Goal: Information Seeking & Learning: Learn about a topic

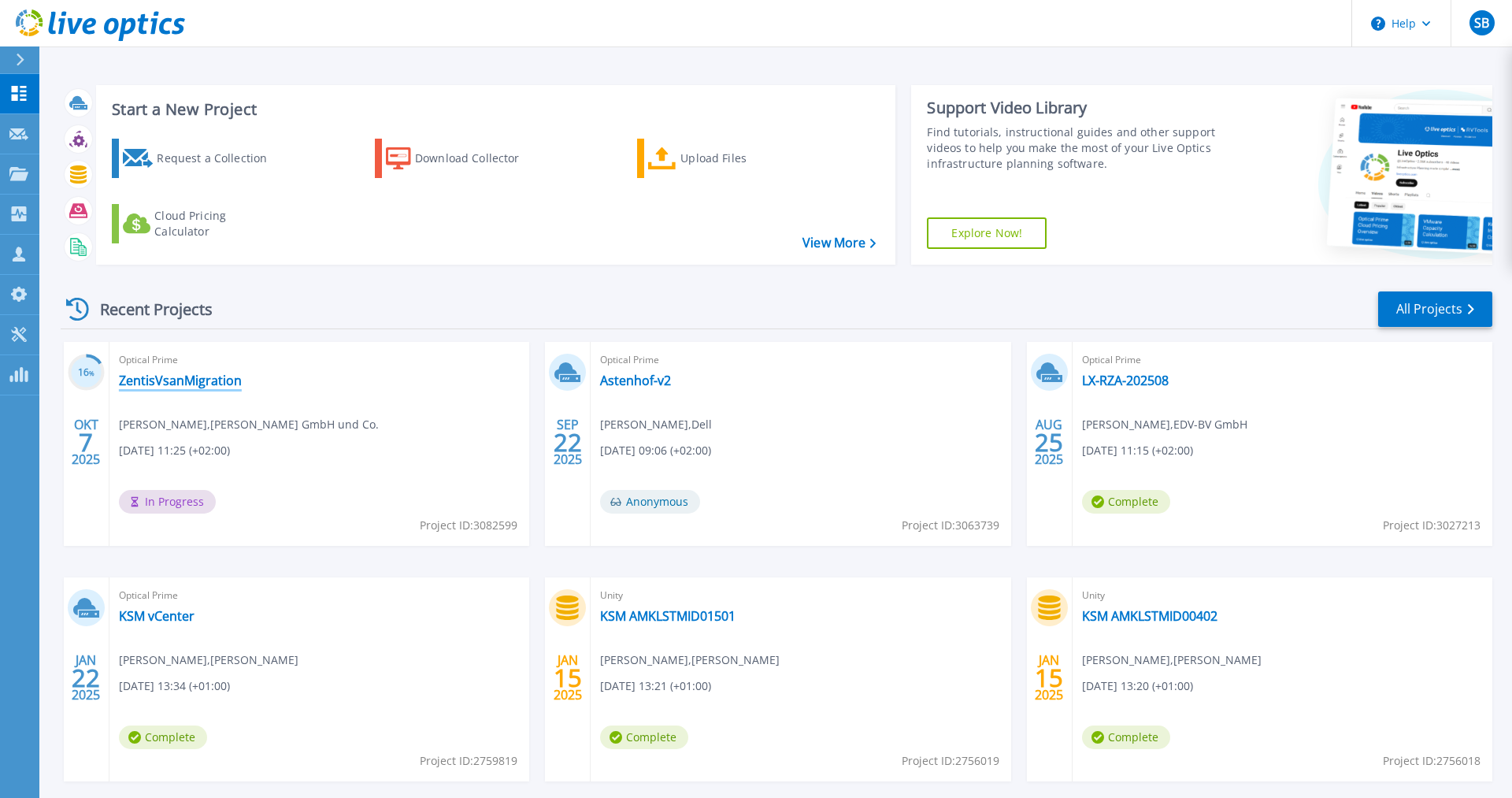
click at [230, 377] on link "ZentisVsanMigration" at bounding box center [180, 380] width 123 height 16
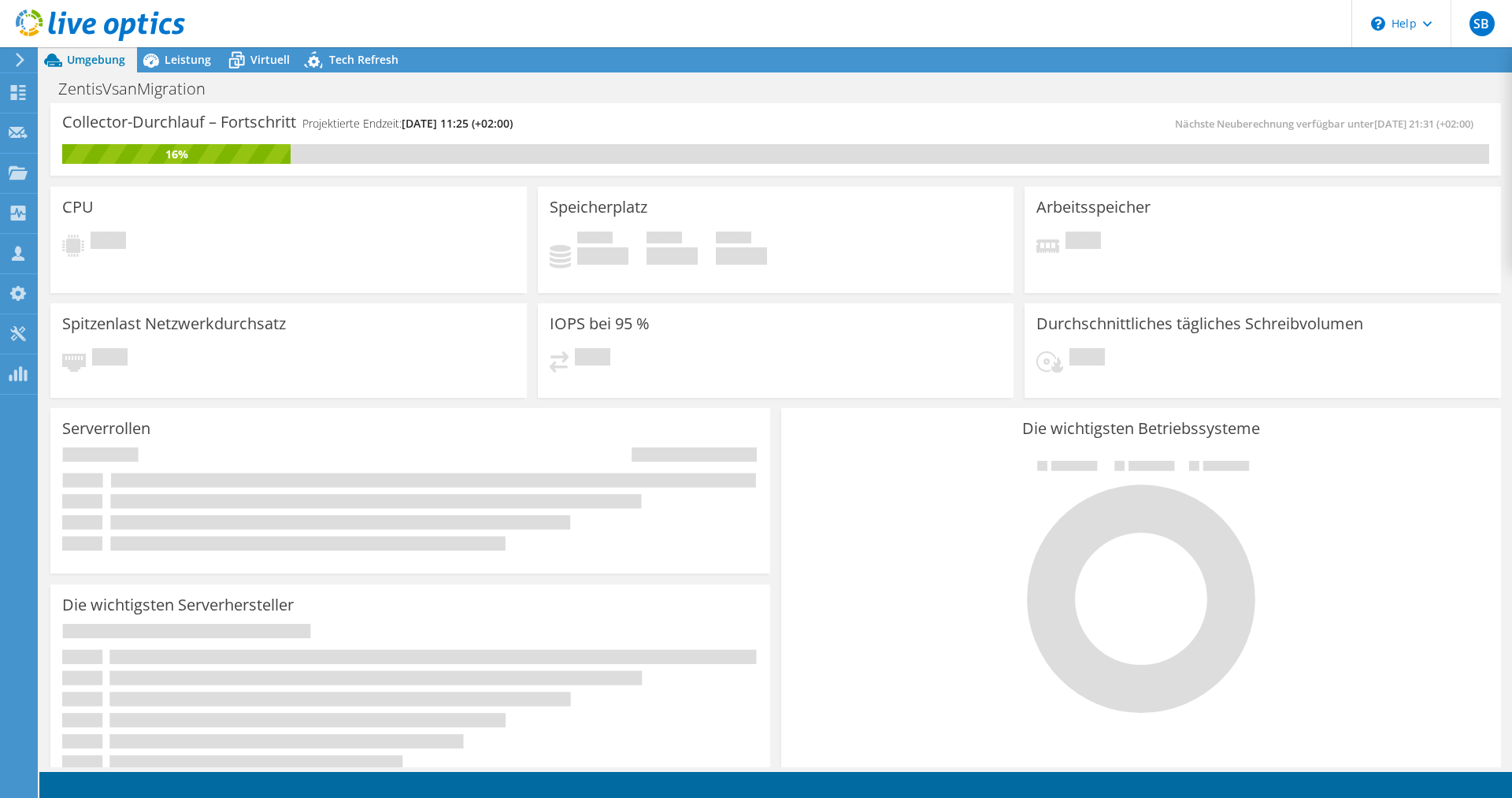
radio input "true"
radio input "false"
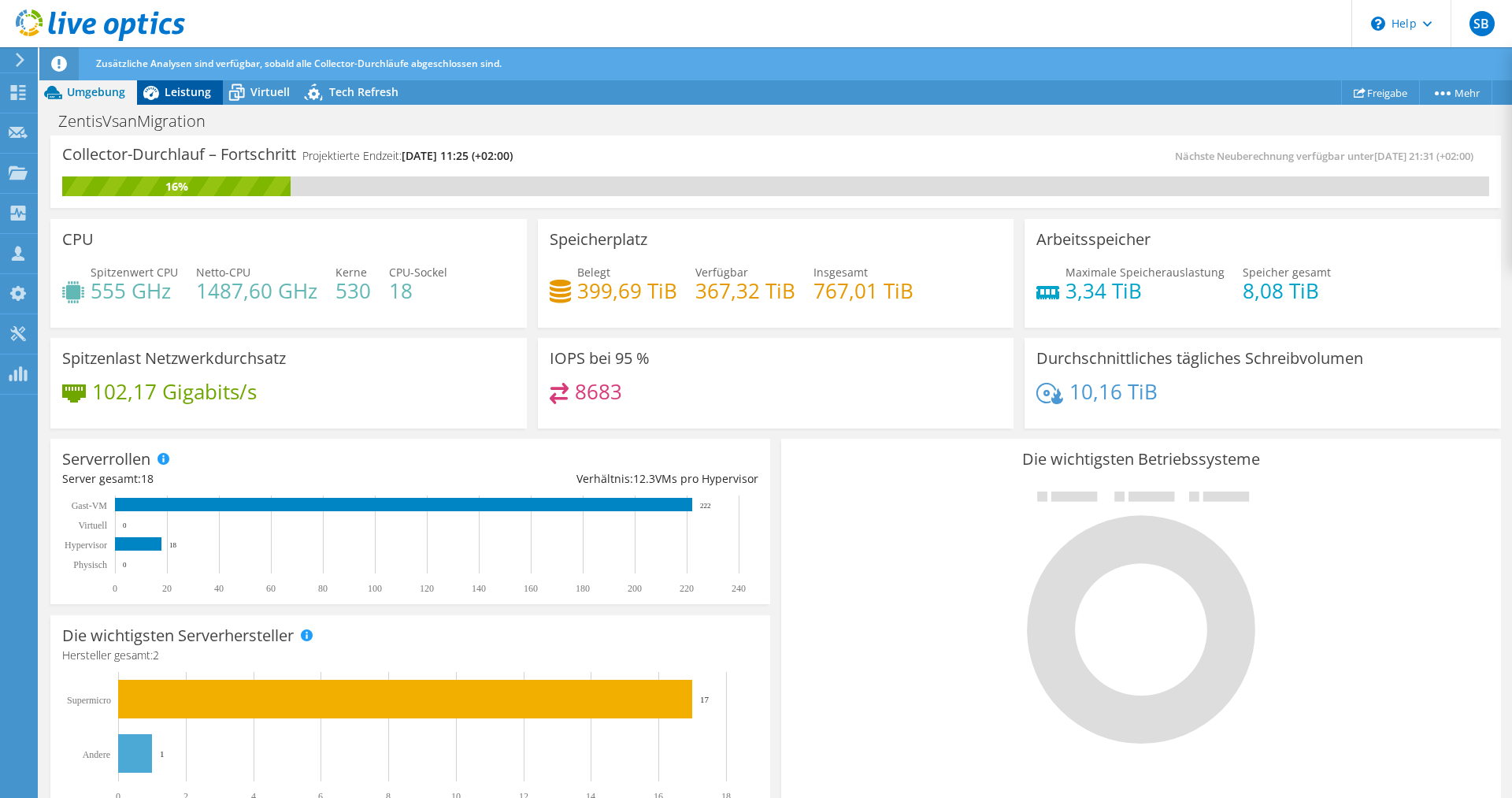
click at [205, 90] on span "Leistung" at bounding box center [187, 91] width 46 height 15
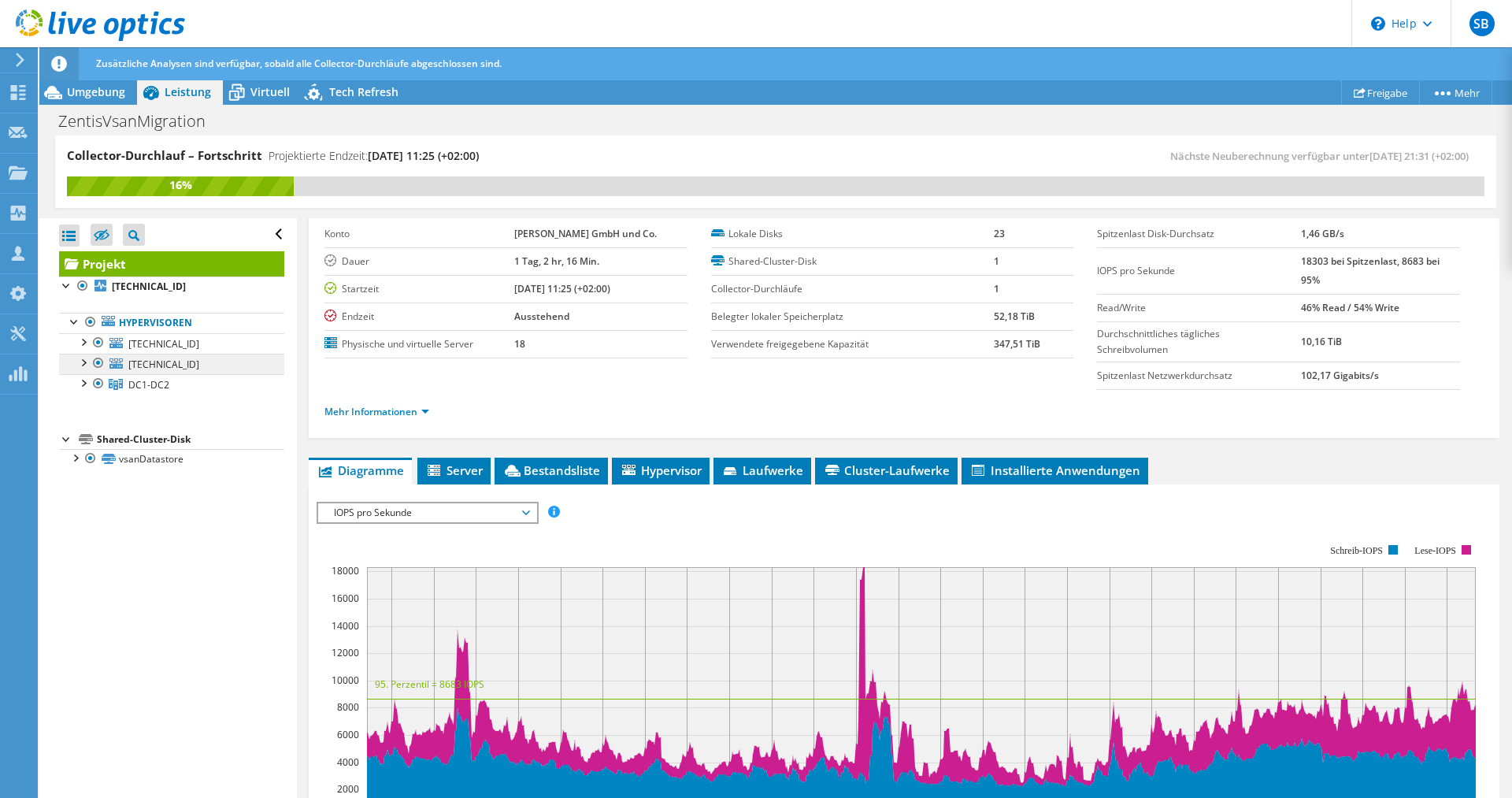
scroll to position [161, 0]
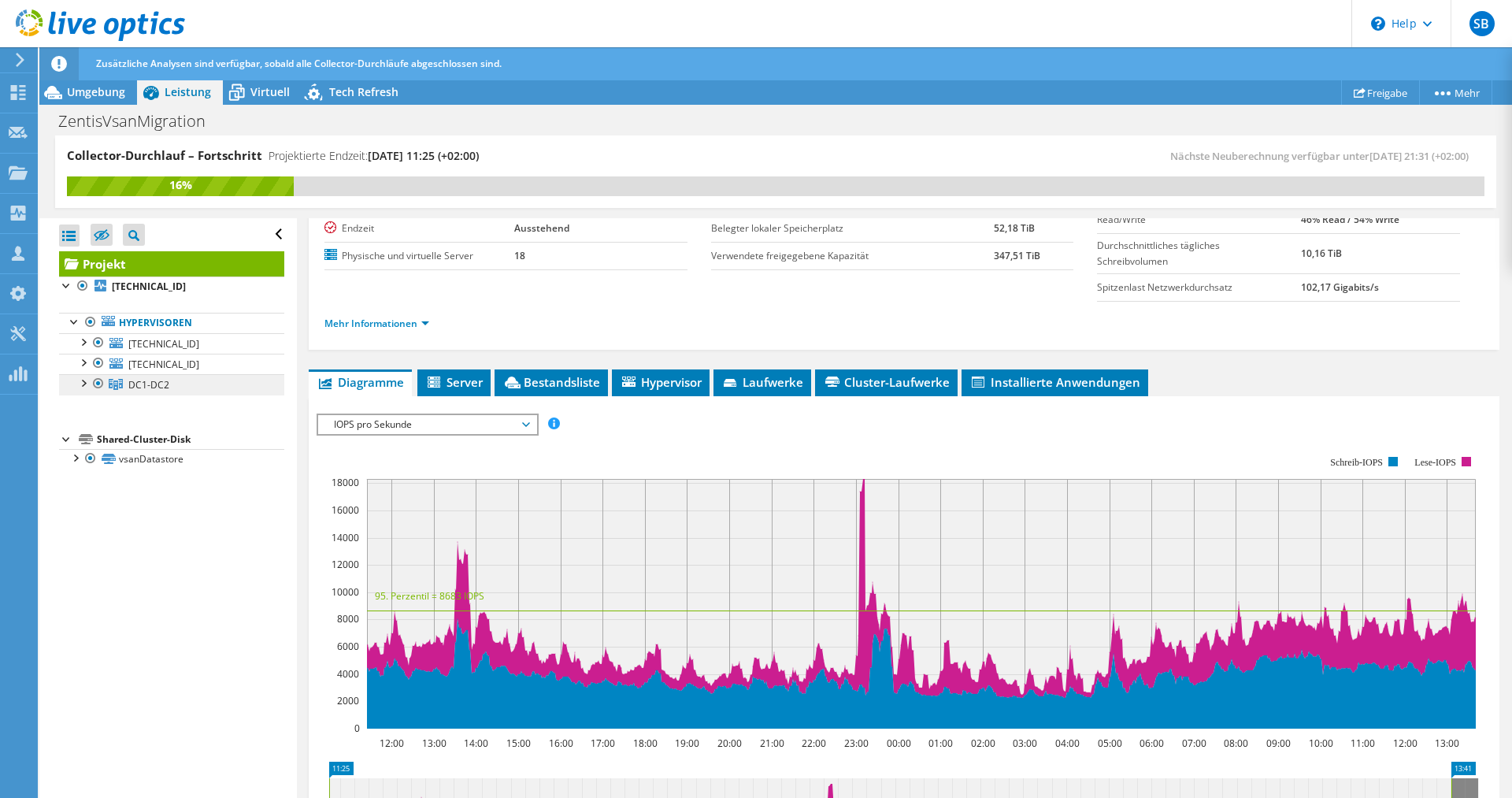
click at [183, 375] on link "DC1-DC2" at bounding box center [171, 384] width 225 height 21
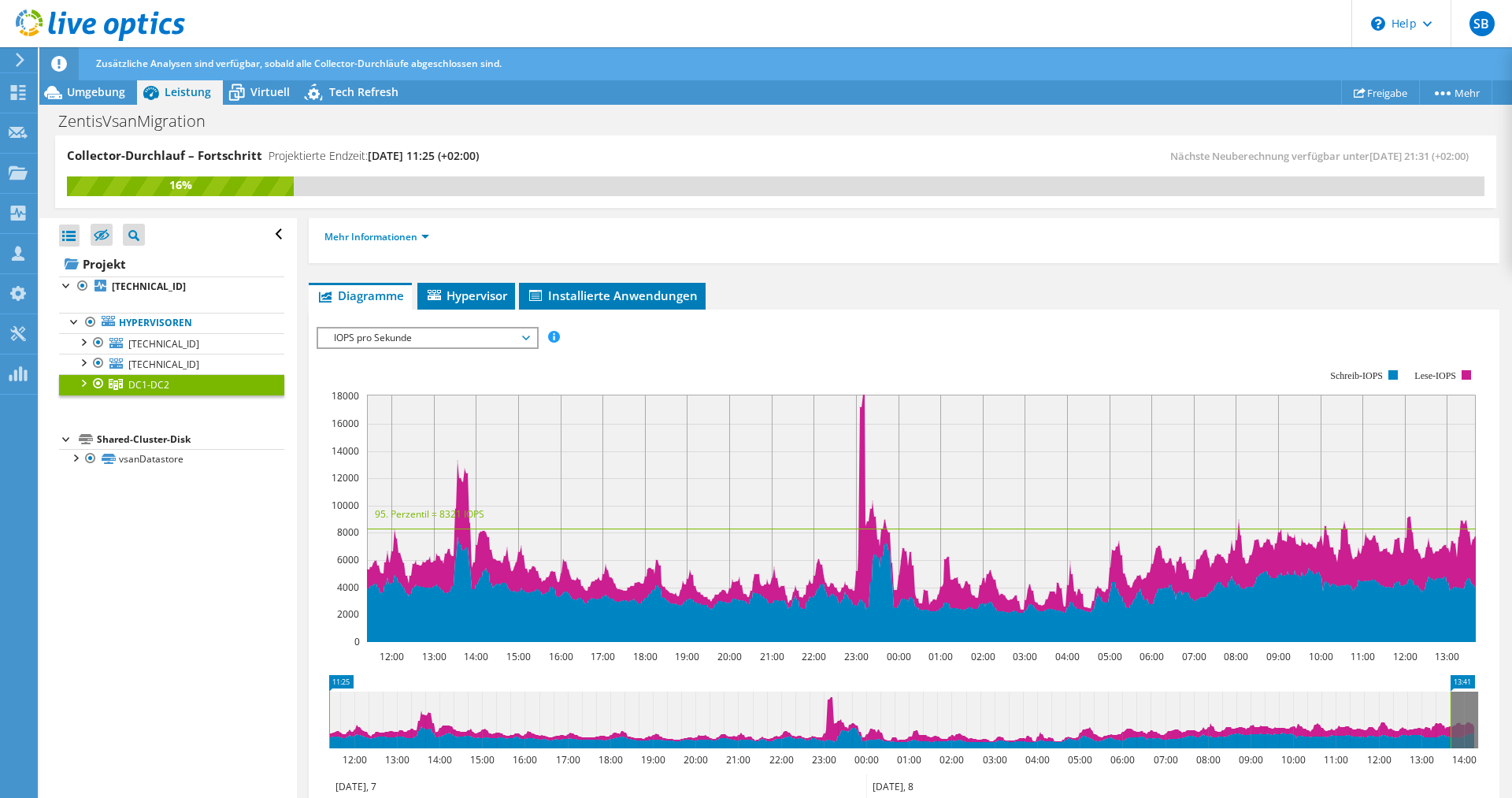
click at [517, 337] on span "IOPS pro Sekunde" at bounding box center [427, 338] width 203 height 19
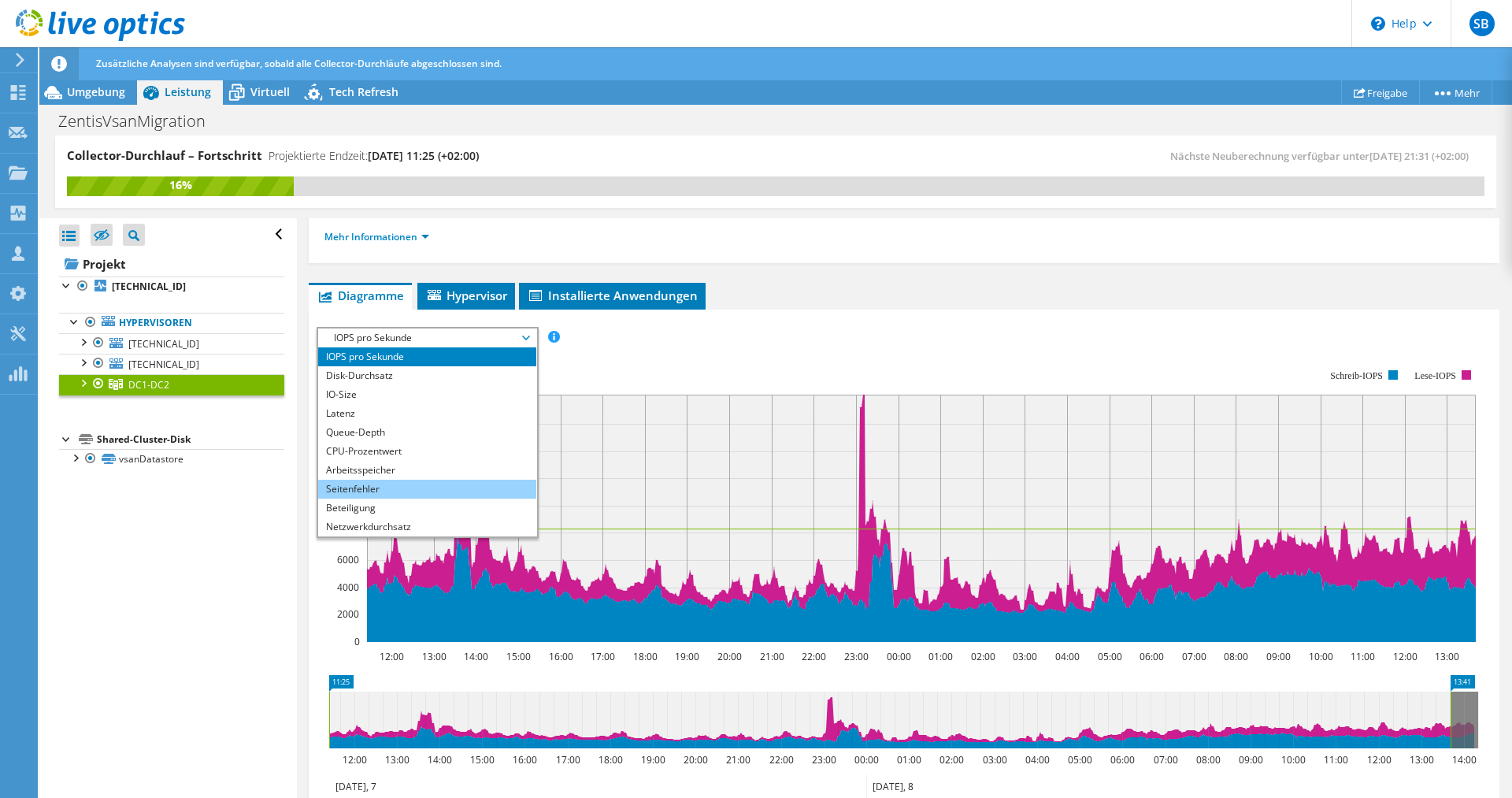
scroll to position [57, 0]
click at [403, 489] on li "Arbeitslastkonzentration – Linie" at bounding box center [427, 489] width 218 height 19
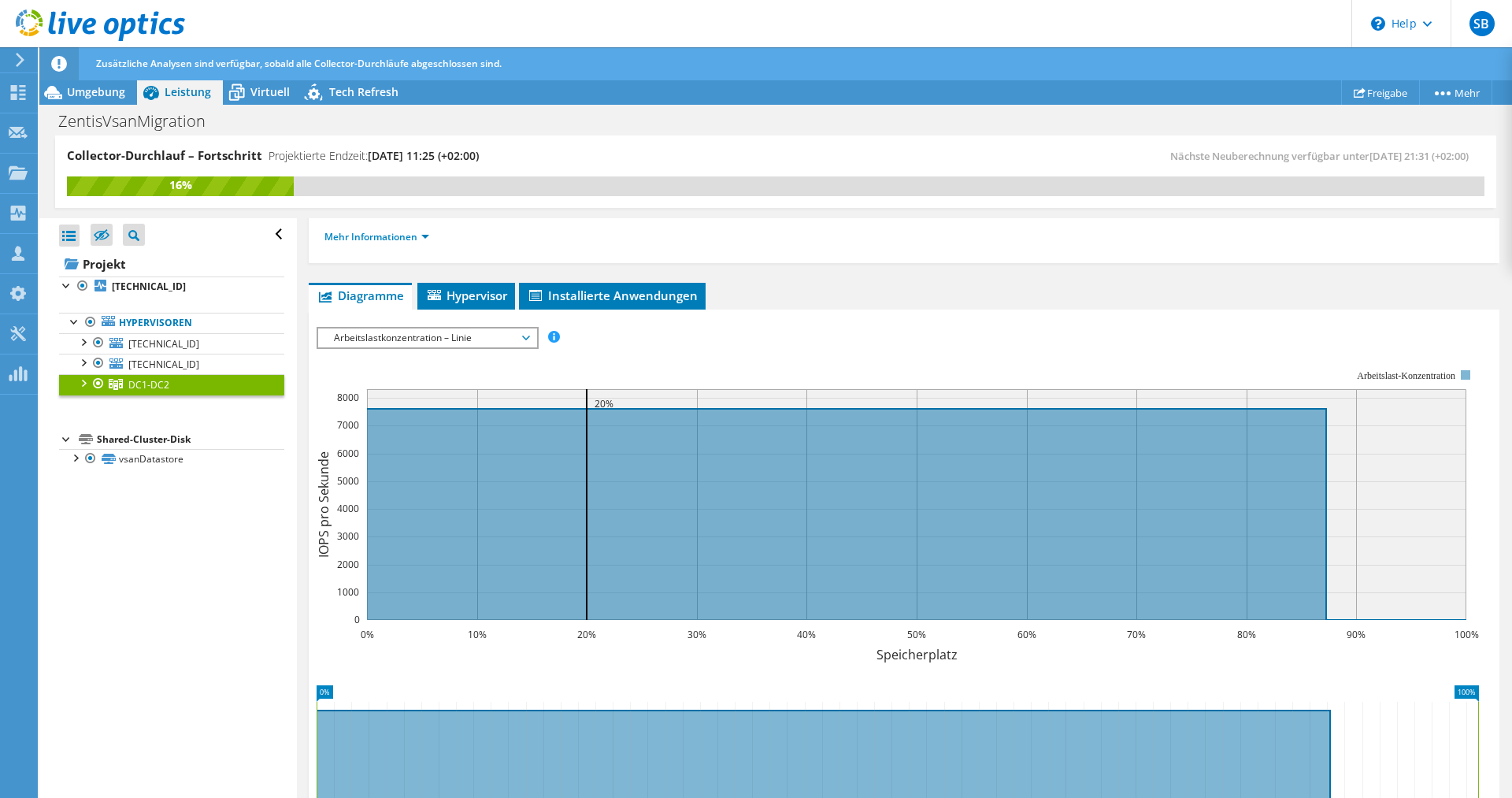
click at [522, 338] on span "Arbeitslastkonzentration – Linie" at bounding box center [427, 338] width 203 height 19
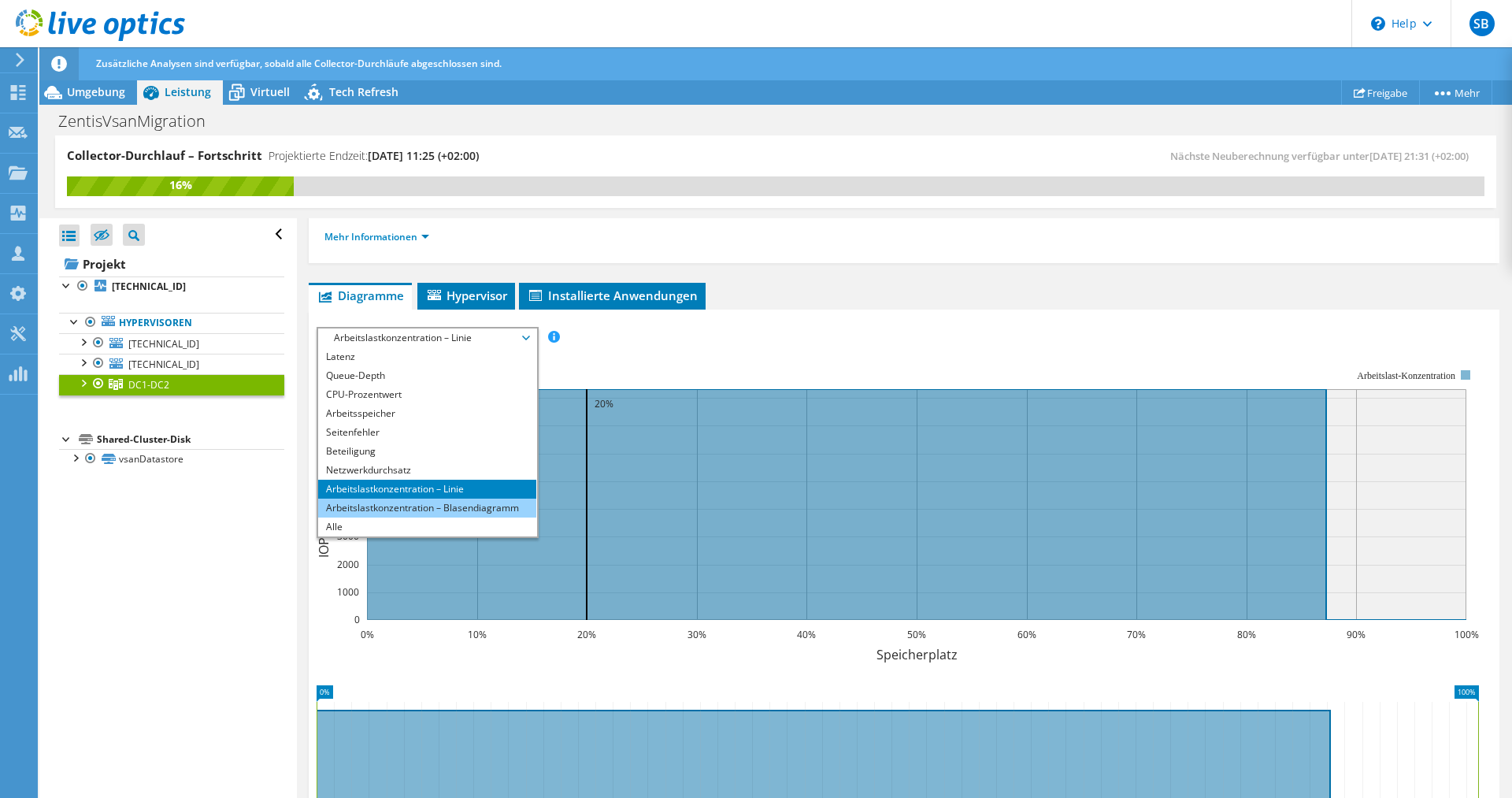
click at [431, 509] on li "Arbeitslastkonzentration – Blasendiagramm" at bounding box center [427, 508] width 218 height 19
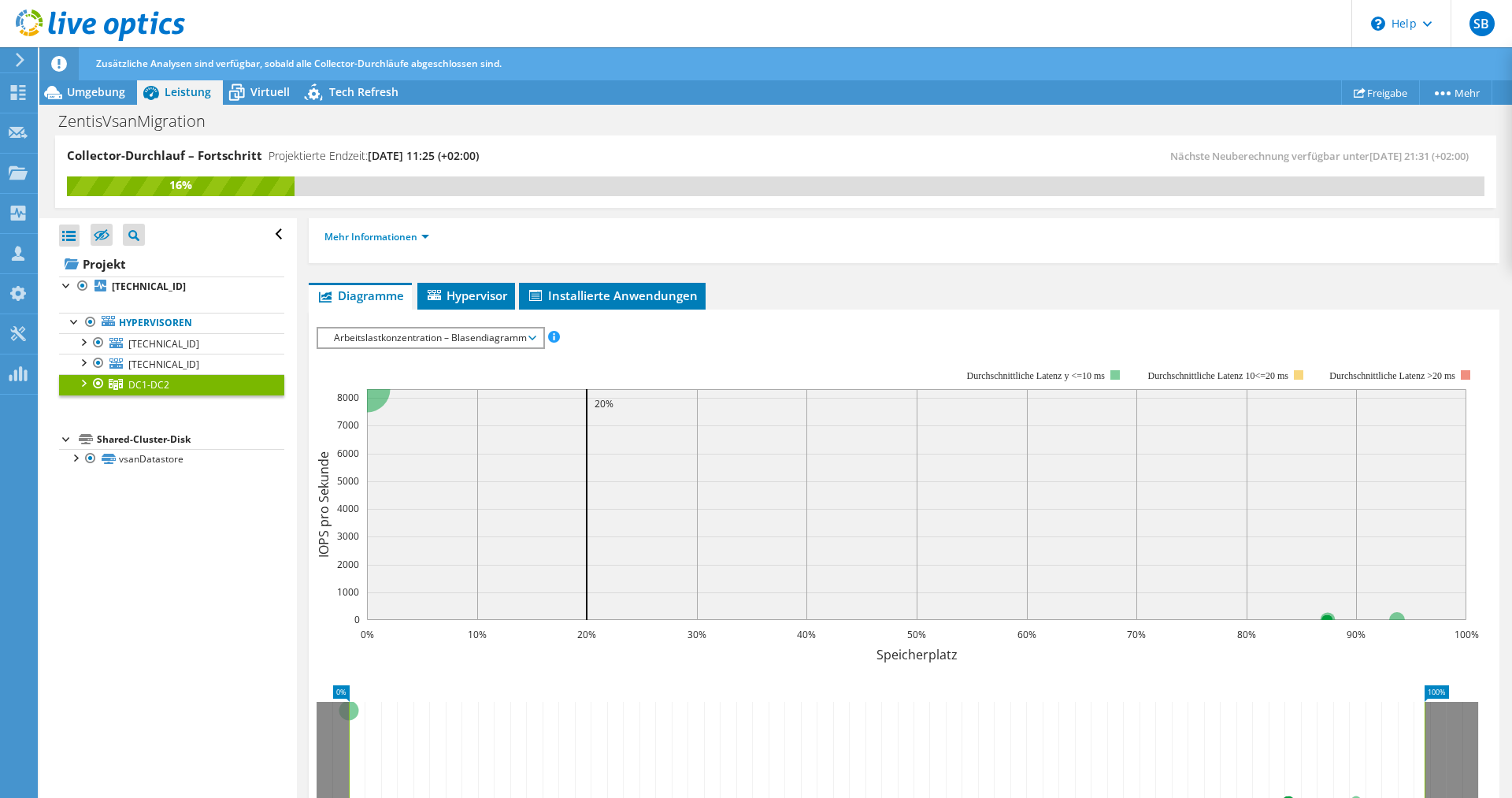
click at [523, 336] on span "Arbeitslastkonzentration – Blasendiagramm" at bounding box center [430, 338] width 209 height 19
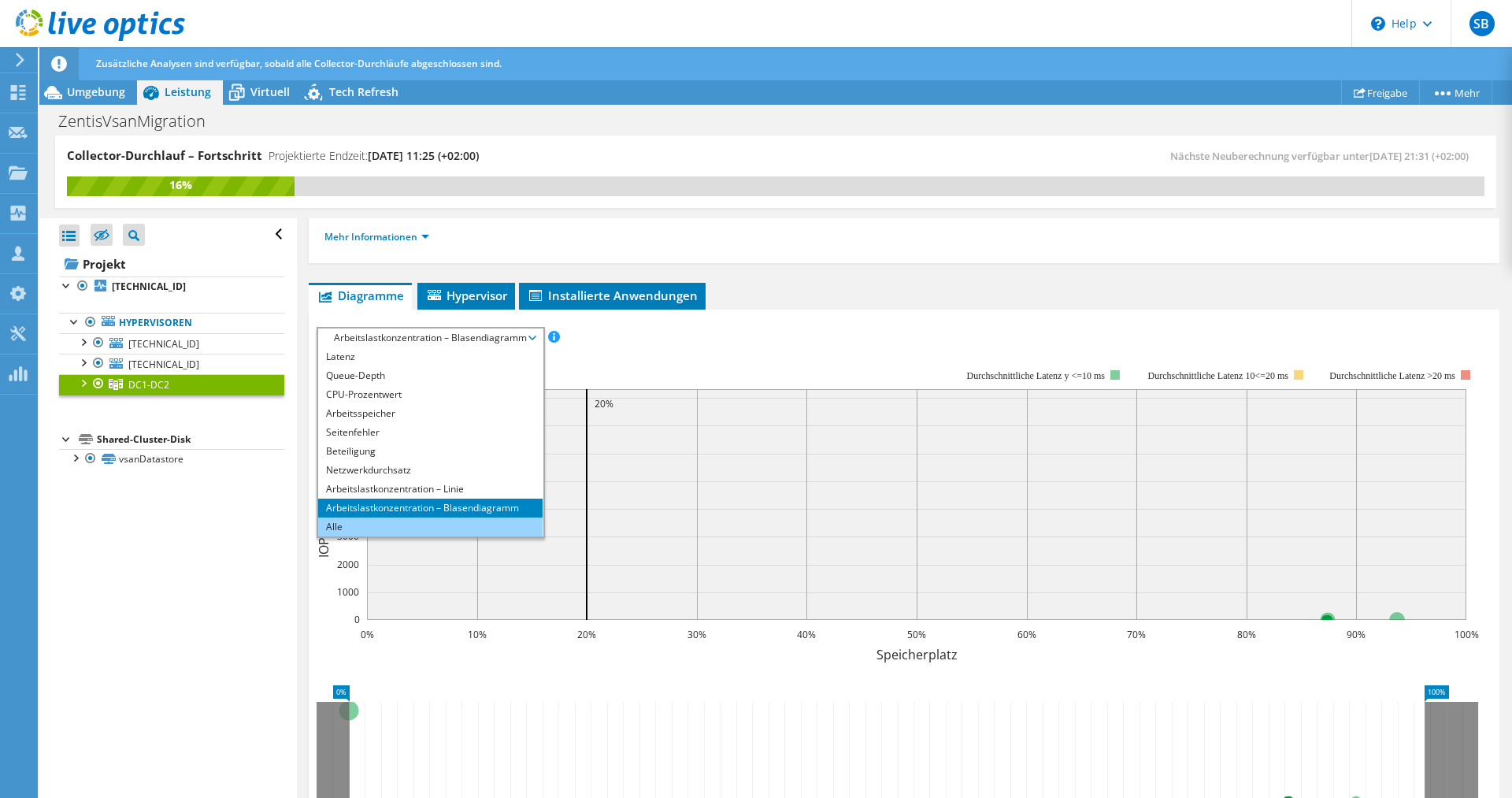
click at [381, 520] on li "Alle" at bounding box center [430, 527] width 224 height 19
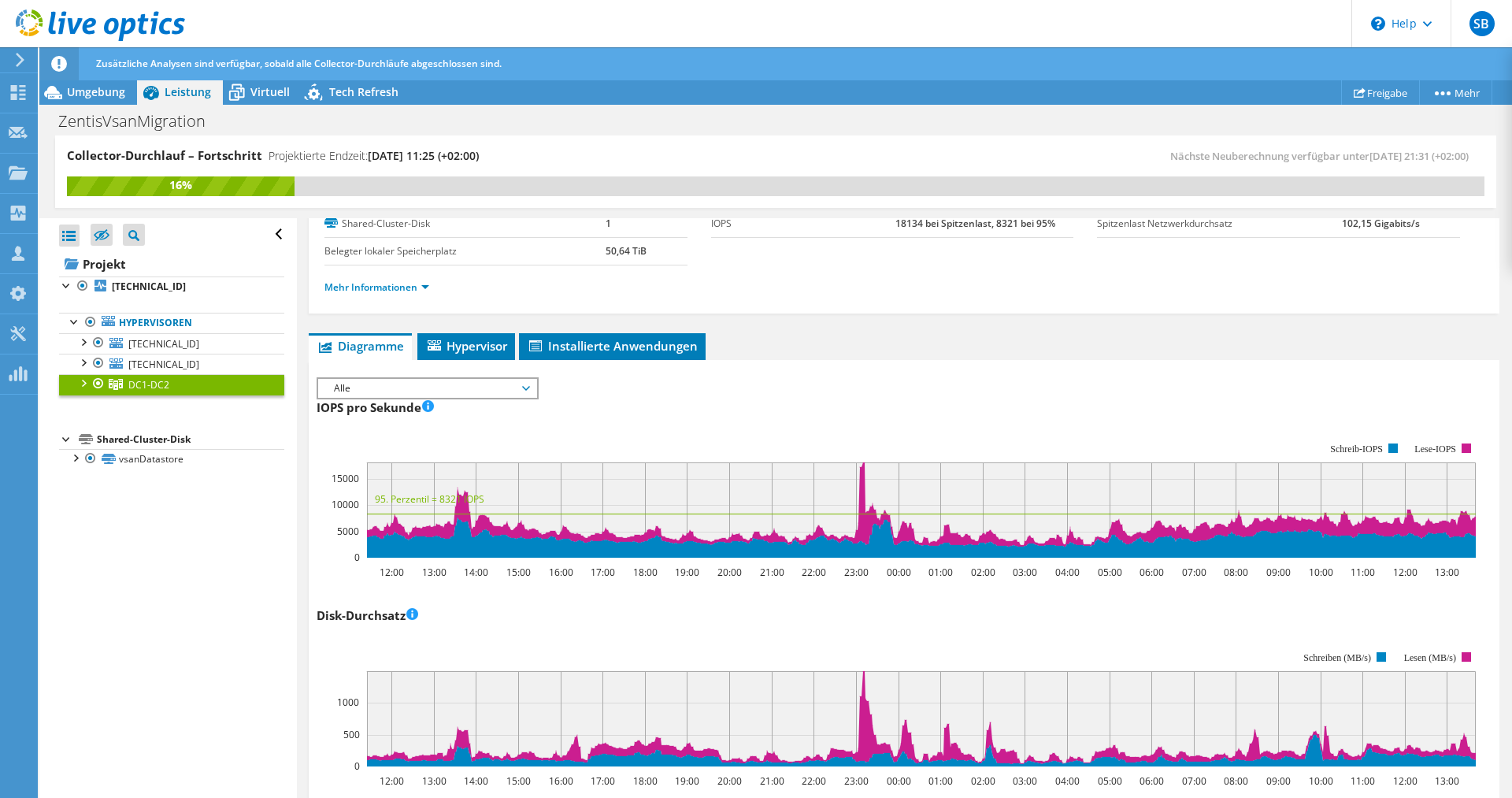
scroll to position [0, 0]
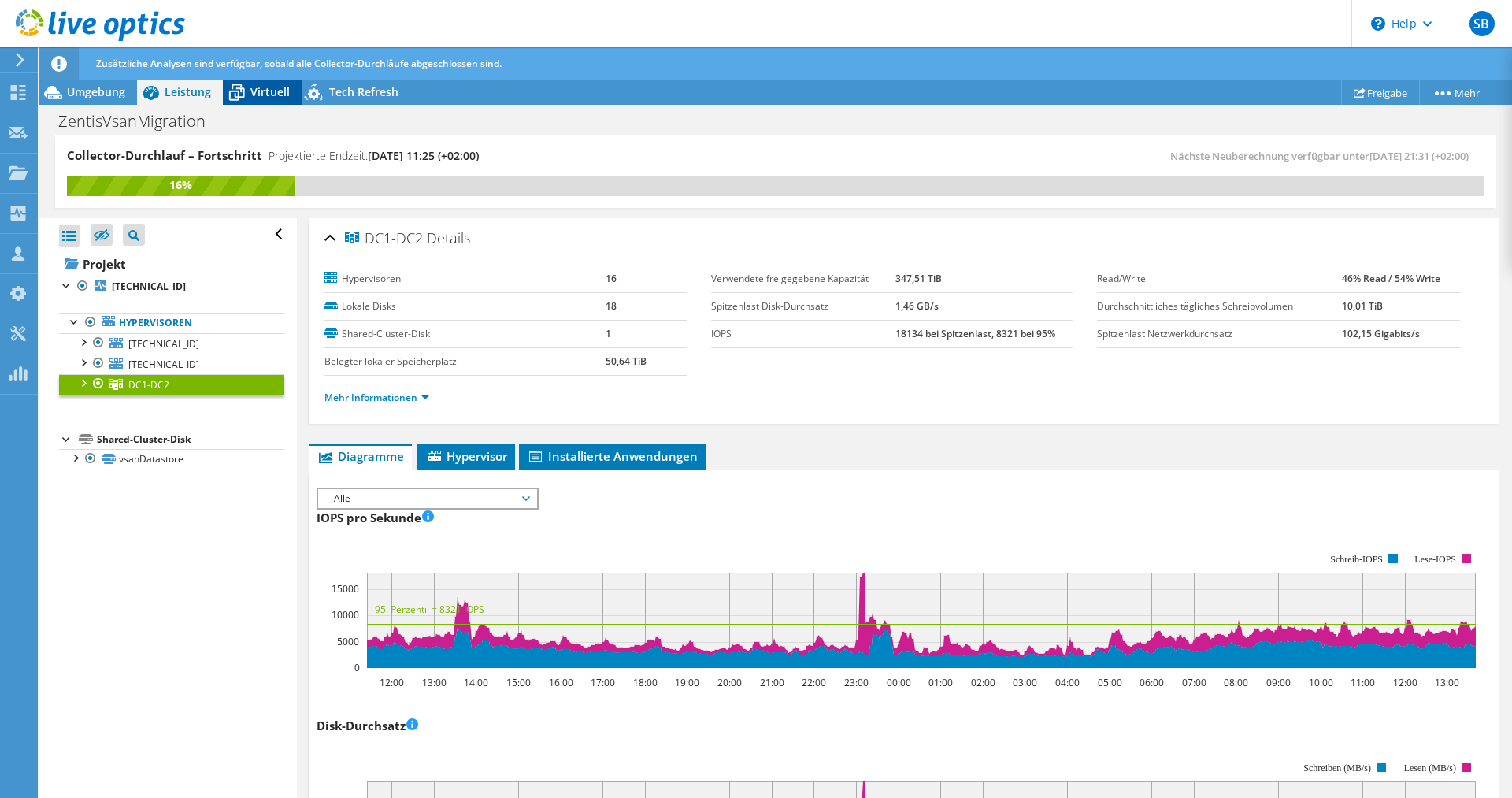
click at [263, 90] on span "Virtuell" at bounding box center [270, 91] width 39 height 15
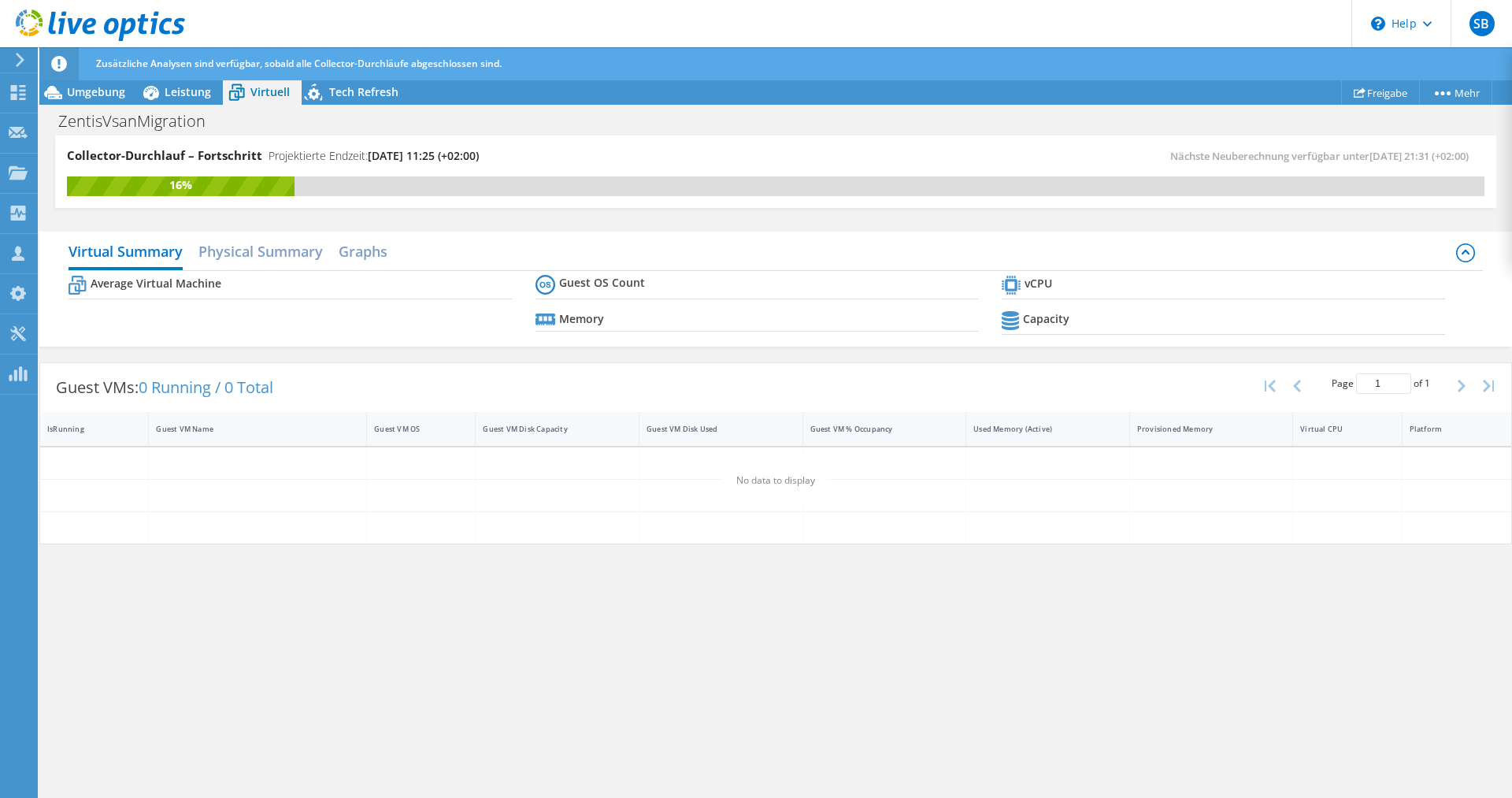
scroll to position [57, 0]
